Goal: Check status: Check status

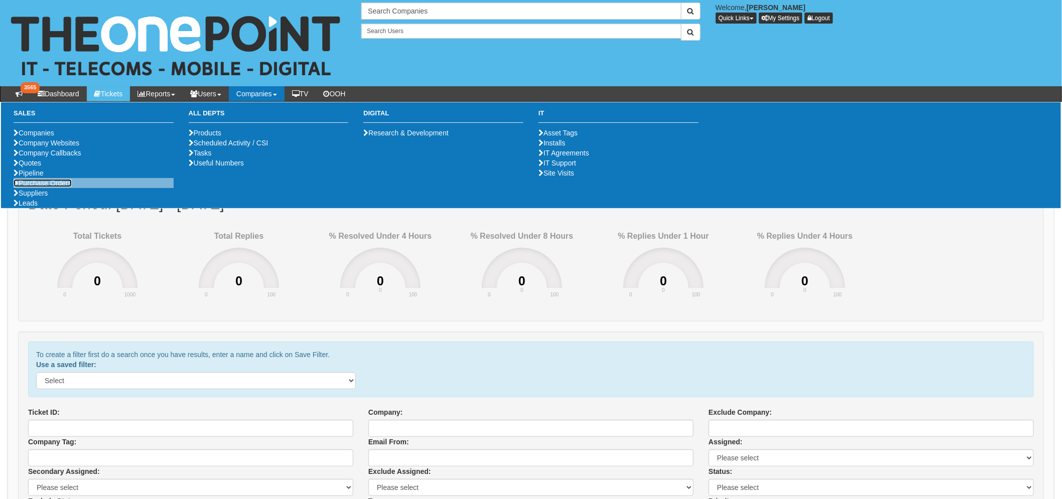
click at [69, 187] on link "Purchase Orders" at bounding box center [43, 183] width 58 height 8
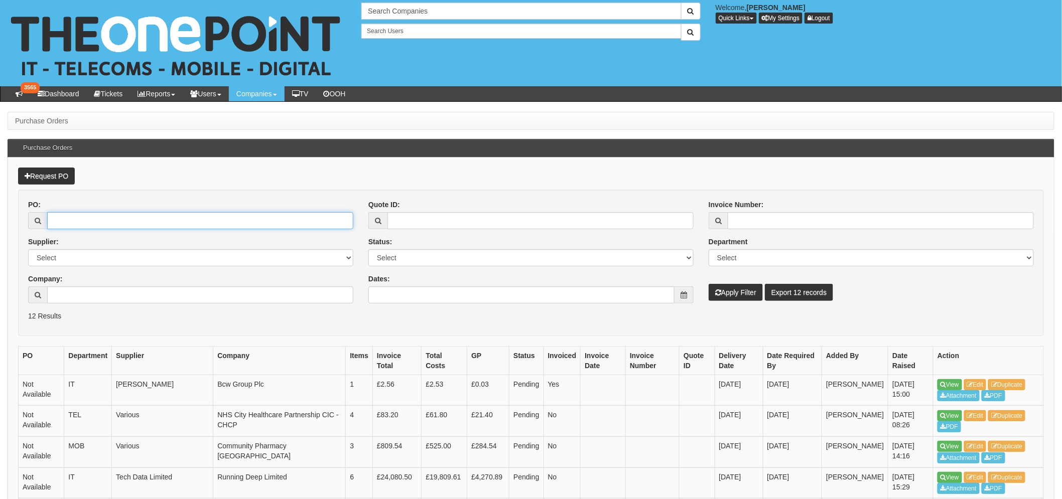
click at [65, 228] on input "PO:" at bounding box center [200, 220] width 306 height 17
type input "19416"
click at [709, 284] on button "Apply Filter" at bounding box center [736, 292] width 54 height 17
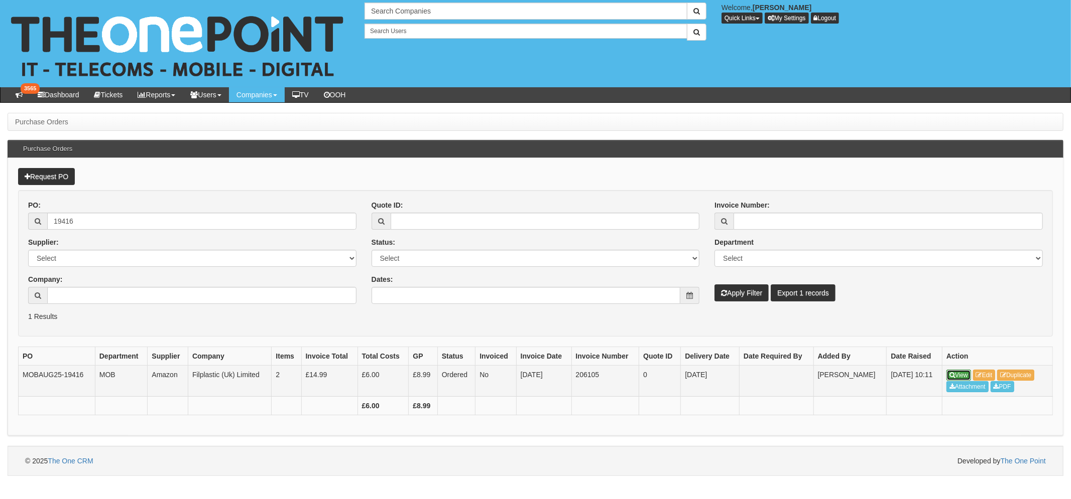
click at [965, 371] on link "View" at bounding box center [958, 375] width 25 height 11
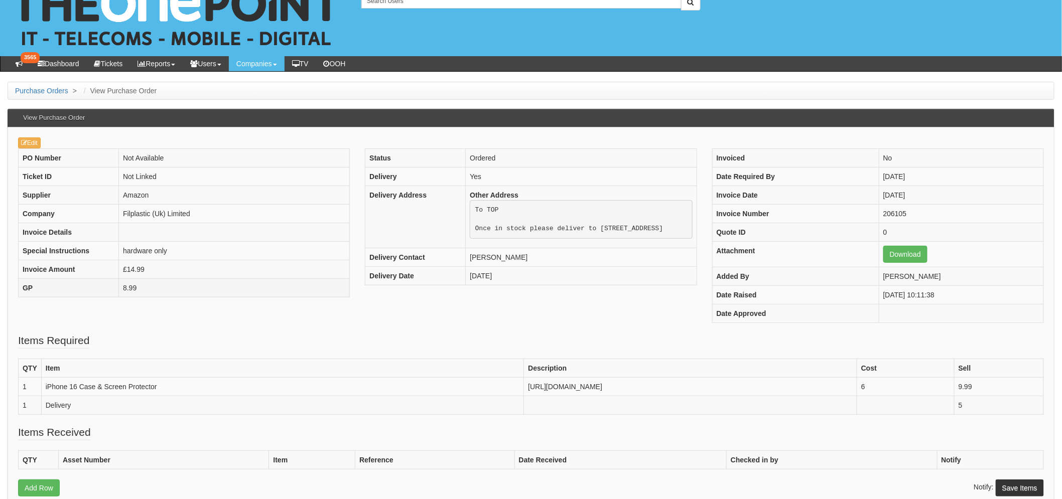
scroll to position [56, 0]
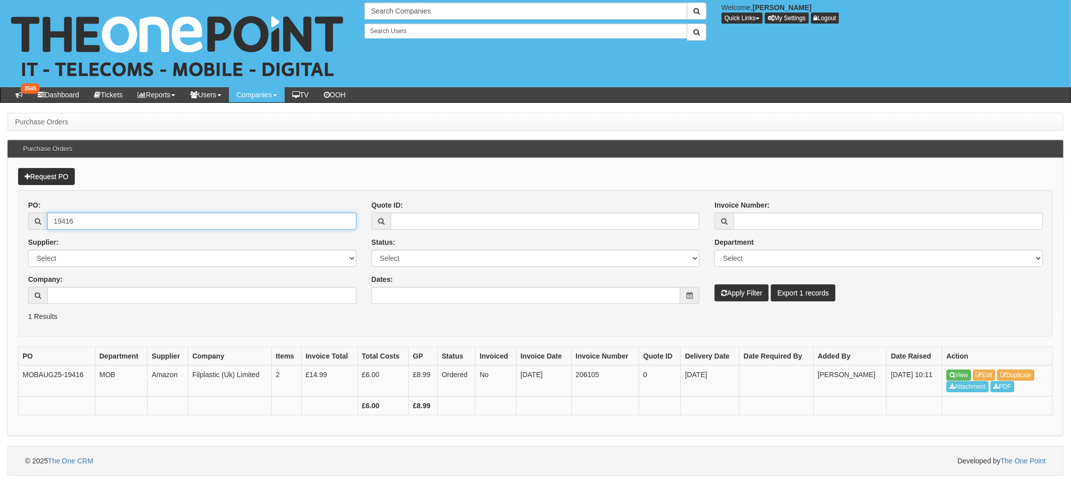
click at [99, 222] on input "19416" at bounding box center [201, 221] width 309 height 17
type input "19378"
click at [736, 293] on button "Apply Filter" at bounding box center [741, 293] width 54 height 17
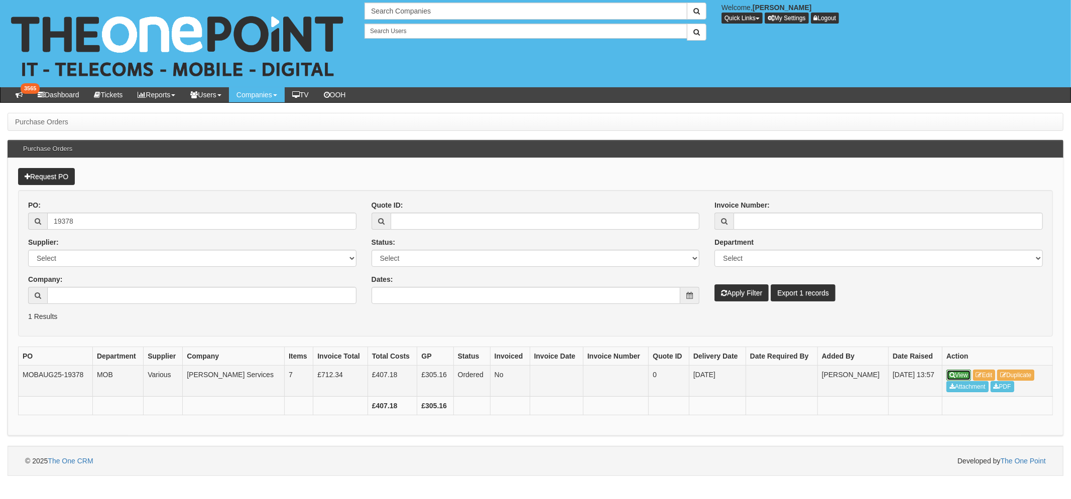
click at [969, 372] on link "View" at bounding box center [958, 375] width 25 height 11
